Goal: Information Seeking & Learning: Learn about a topic

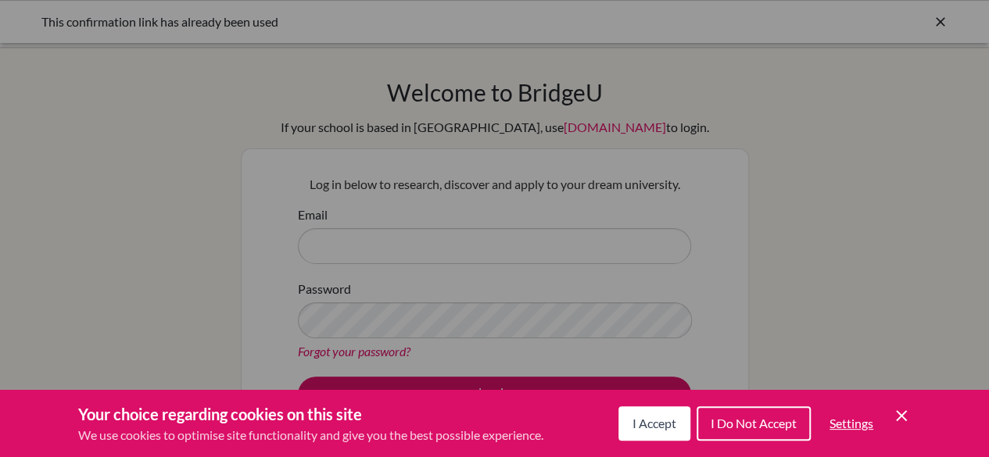
click at [649, 434] on button "I Accept" at bounding box center [654, 424] width 72 height 34
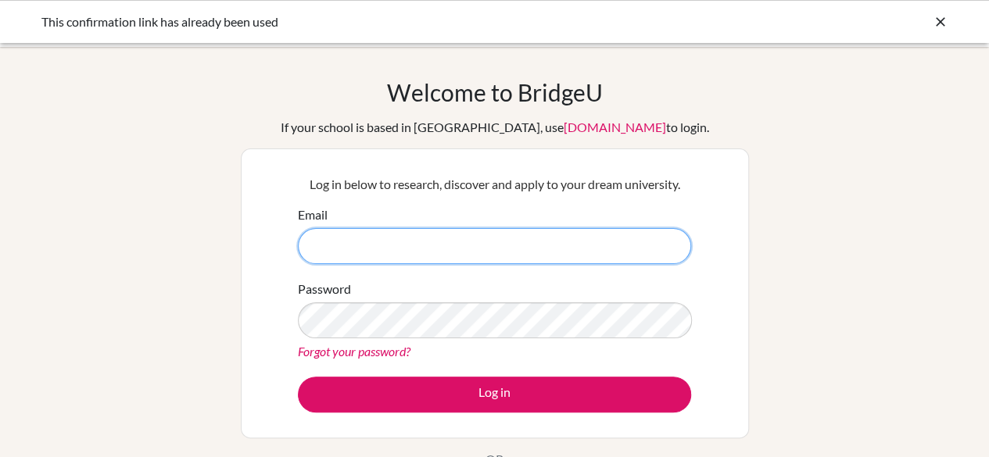
click at [446, 246] on input "Email" at bounding box center [494, 246] width 393 height 36
type input "anna.tolmayer95@gmail.com"
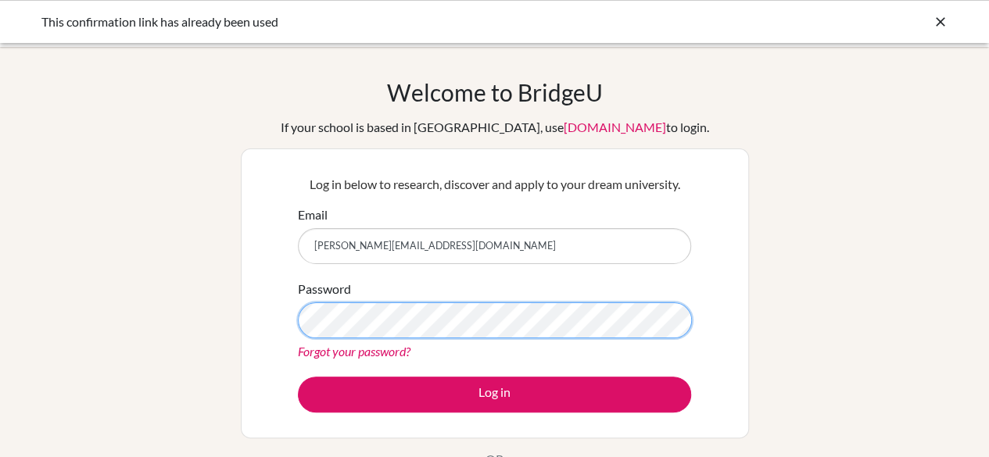
click at [298, 377] on button "Log in" at bounding box center [494, 395] width 393 height 36
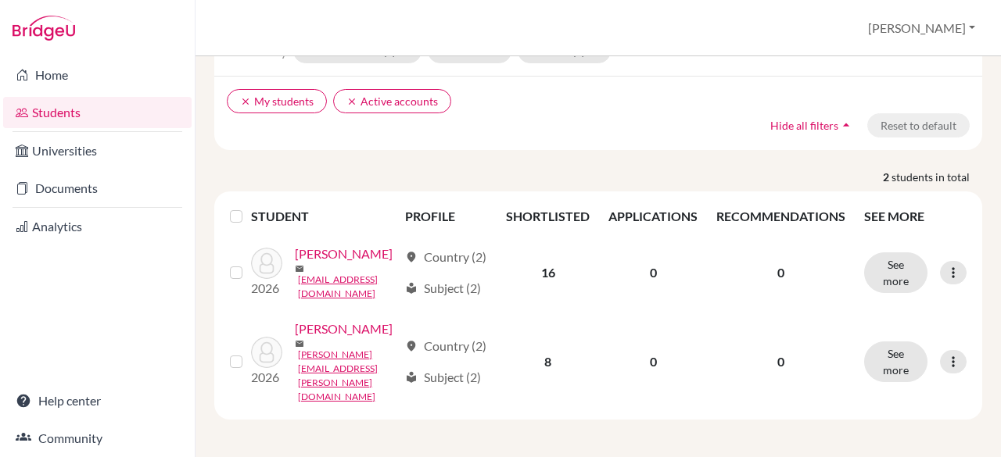
scroll to position [104, 0]
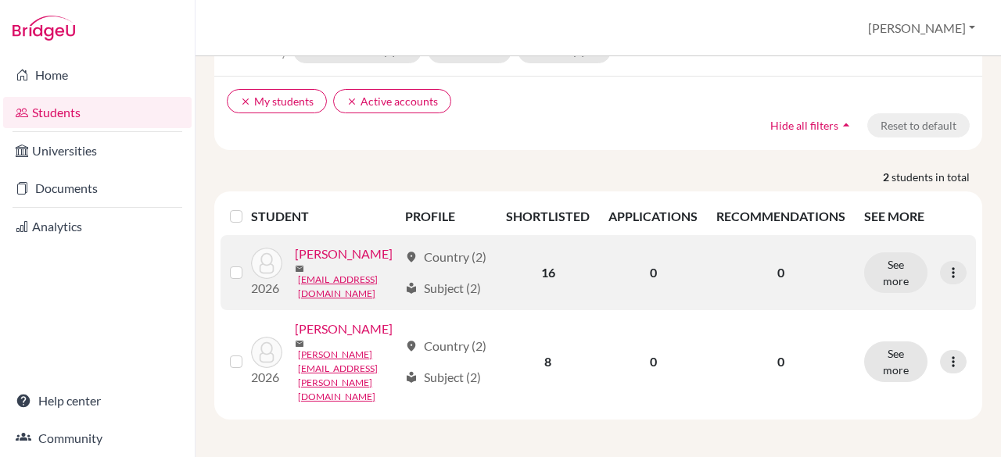
click at [295, 263] on link "[PERSON_NAME]" at bounding box center [344, 254] width 98 height 19
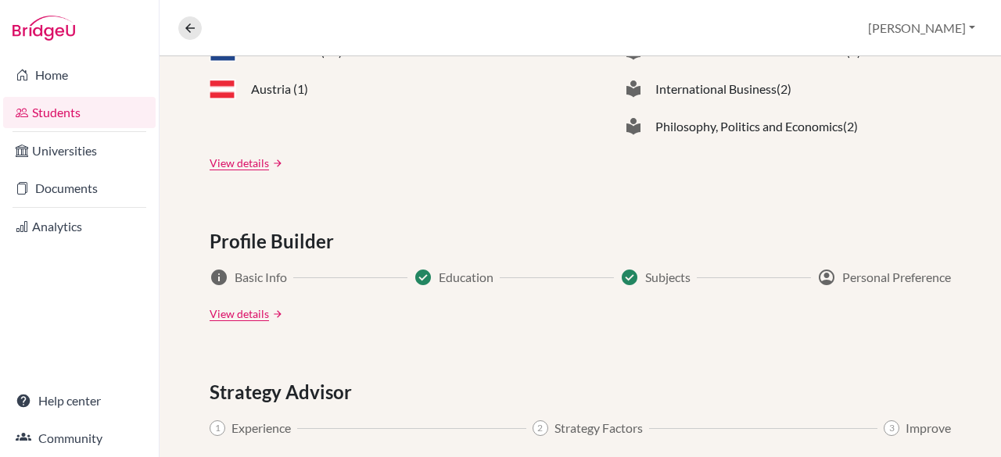
scroll to position [674, 0]
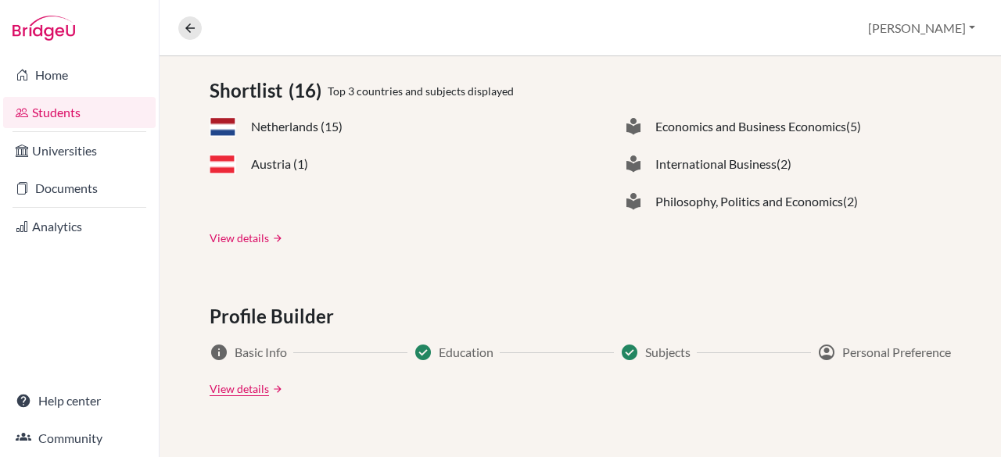
click at [219, 232] on link "View details" at bounding box center [239, 238] width 59 height 16
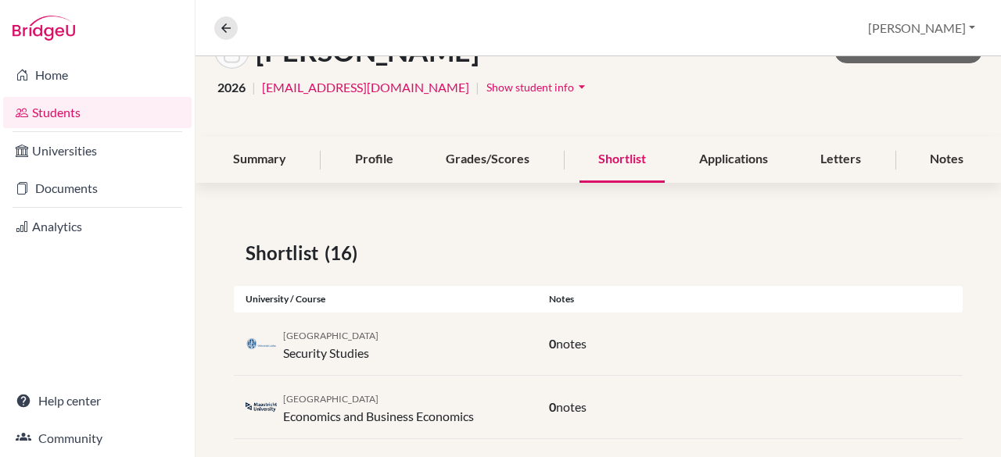
scroll to position [111, 0]
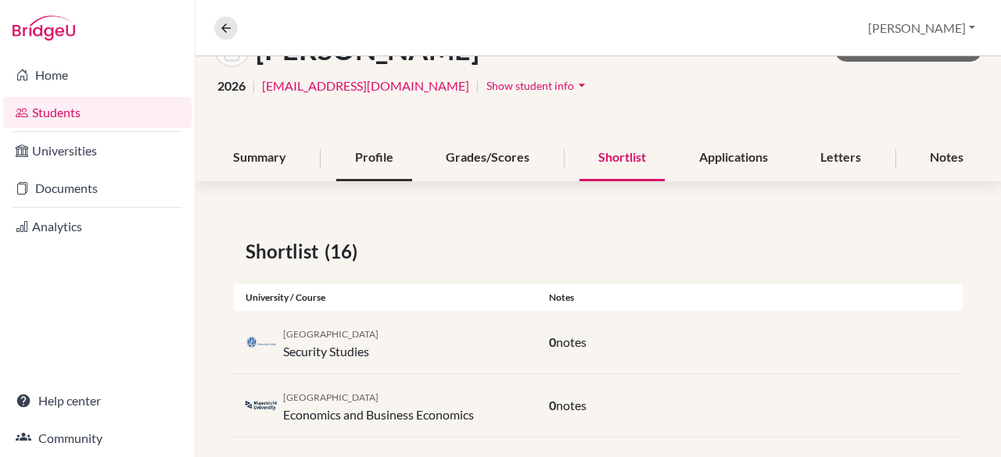
click at [389, 162] on div "Profile" at bounding box center [374, 158] width 76 height 46
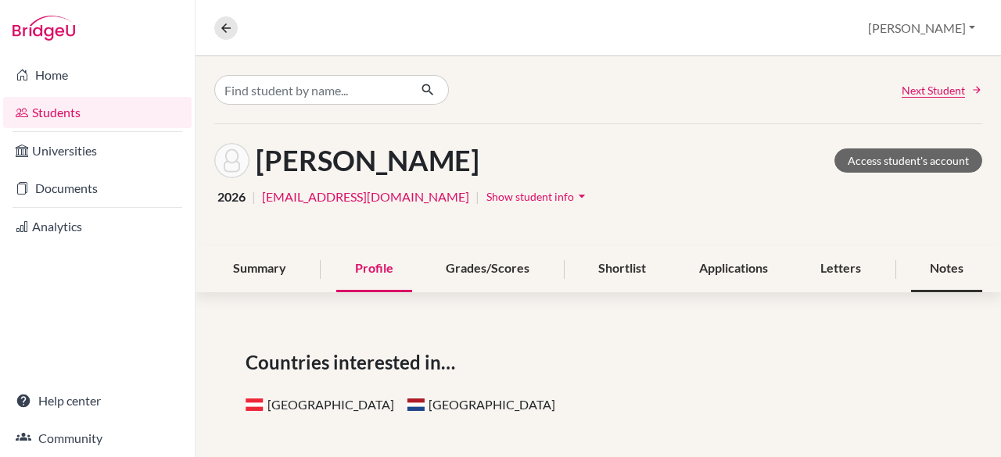
click at [937, 276] on div "Notes" at bounding box center [946, 269] width 71 height 46
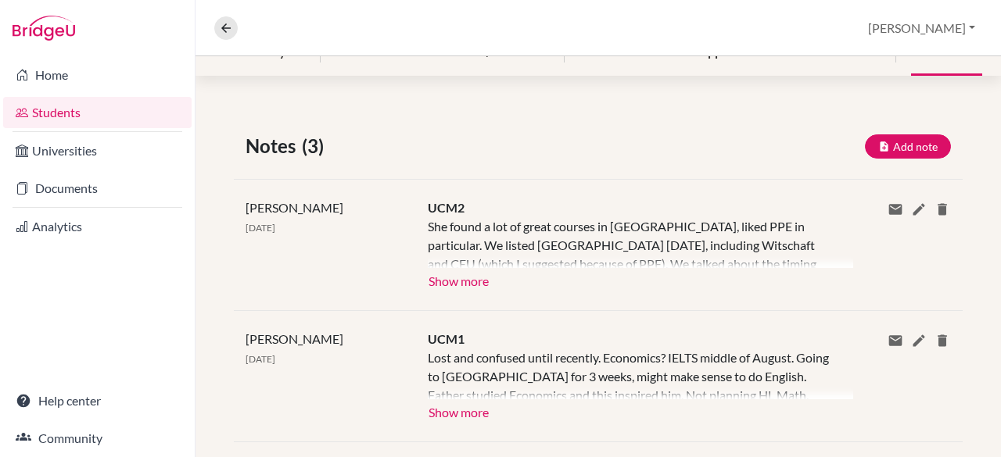
scroll to position [216, 0]
click at [441, 407] on button "Show more" at bounding box center [459, 411] width 62 height 23
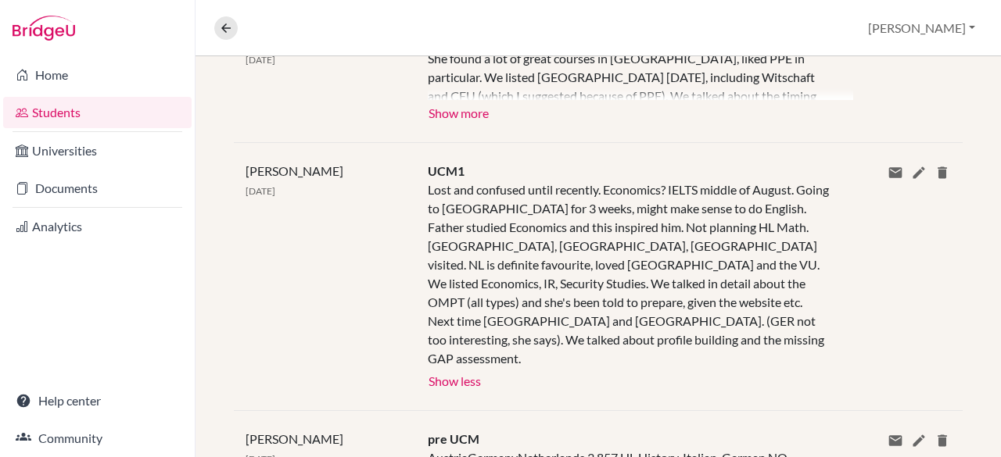
scroll to position [484, 0]
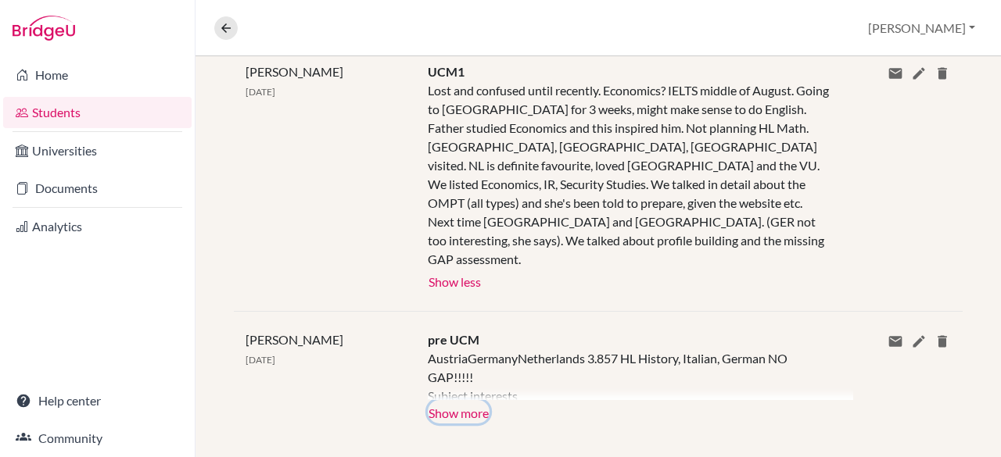
click at [459, 400] on button "Show more" at bounding box center [459, 411] width 62 height 23
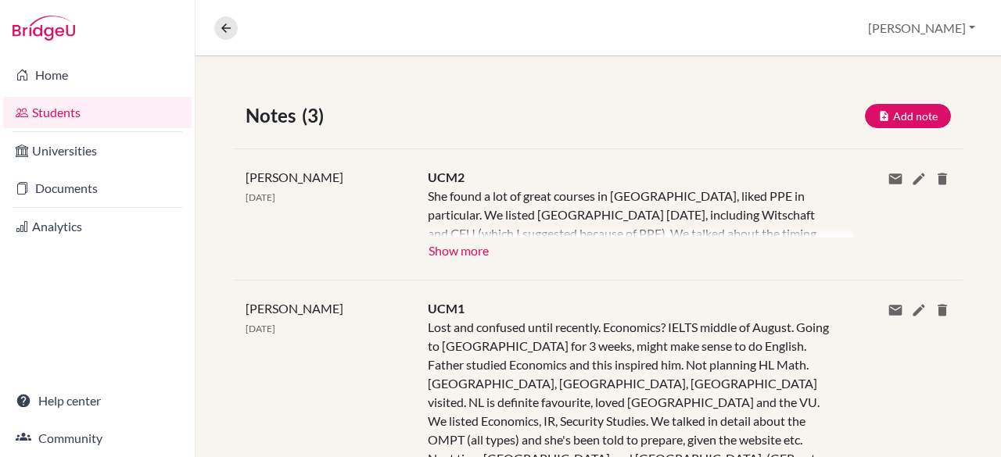
scroll to position [245, 0]
click at [436, 253] on button "Show more" at bounding box center [459, 250] width 62 height 23
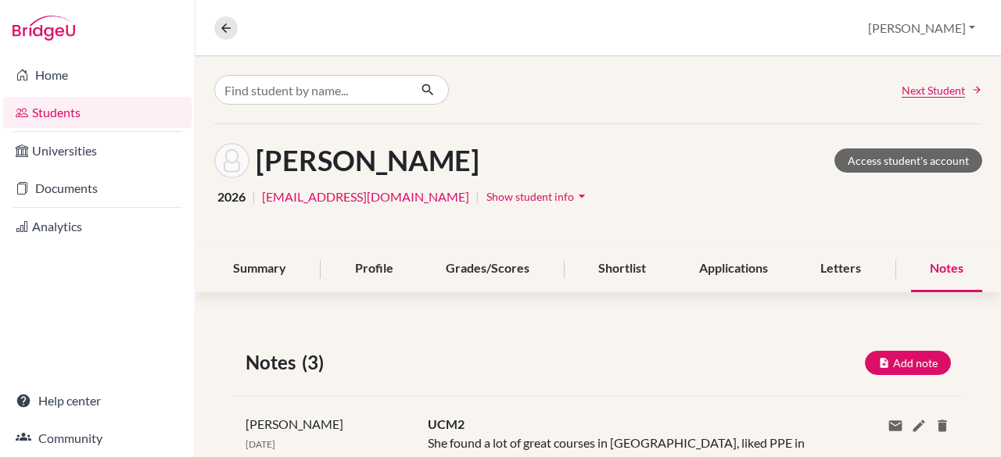
scroll to position [1, 0]
click at [649, 278] on div "Shortlist" at bounding box center [621, 268] width 85 height 46
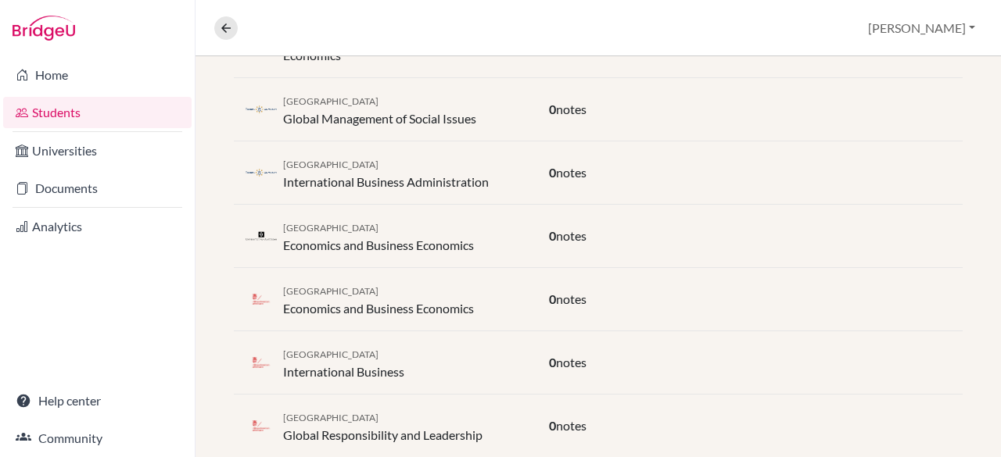
scroll to position [597, 0]
drag, startPoint x: 285, startPoint y: 122, endPoint x: 482, endPoint y: 124, distance: 197.0
click at [482, 124] on div "Tilburg University Global Management of Social Issues" at bounding box center [385, 110] width 303 height 38
copy div "Global Management of Social Issues"
